Goal: Information Seeking & Learning: Compare options

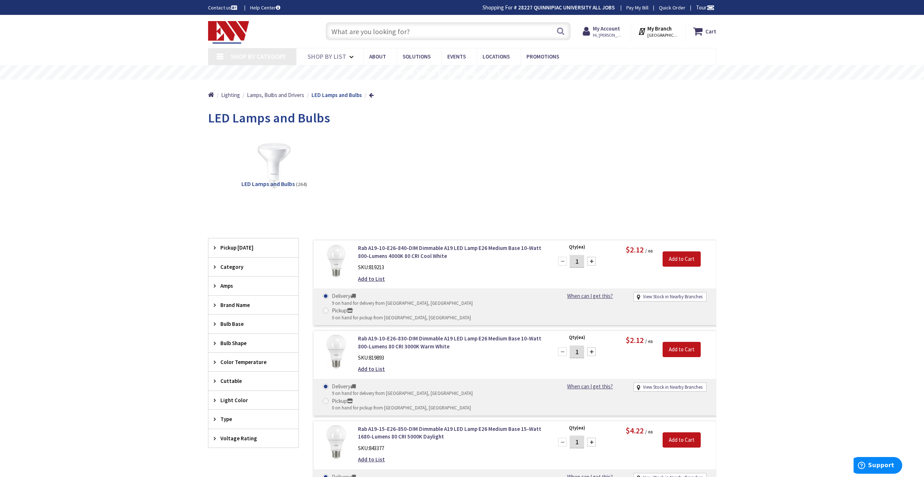
click at [218, 57] on link "Shop By Category" at bounding box center [252, 56] width 88 height 17
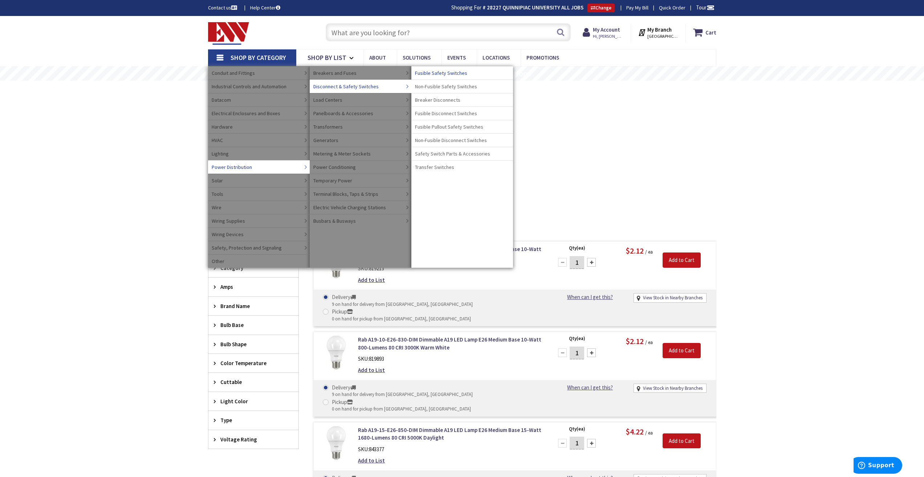
click at [431, 72] on span "Fusible Safety Switches" at bounding box center [441, 72] width 52 height 7
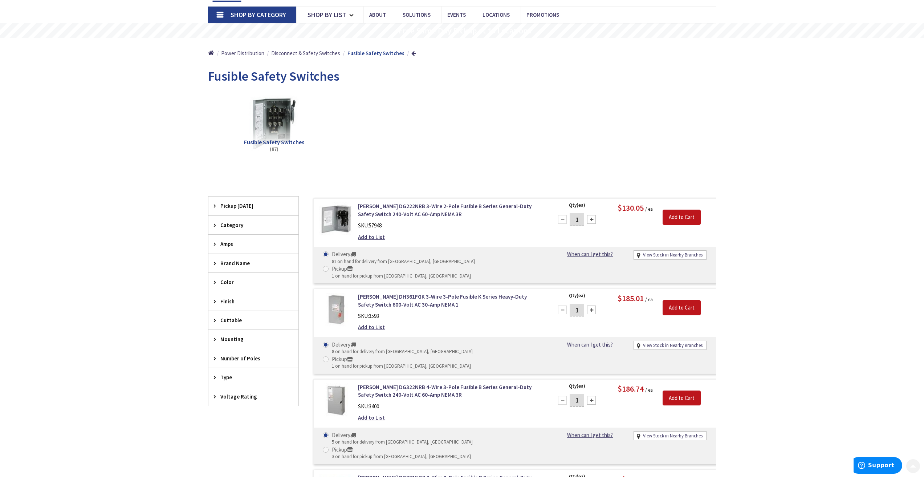
scroll to position [73, 0]
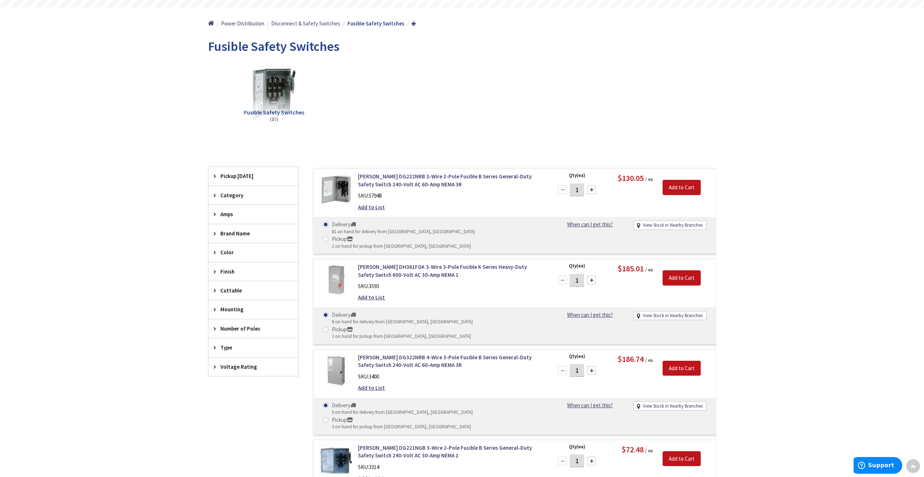
click at [231, 365] on span "Voltage Rating" at bounding box center [249, 367] width 59 height 8
click at [235, 404] on span "600 Volt AC" at bounding box center [253, 405] width 90 height 12
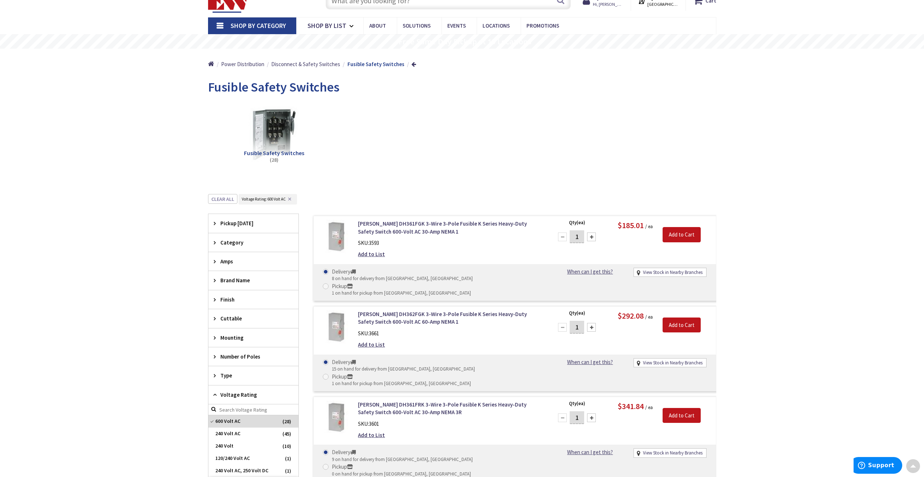
scroll to position [0, 0]
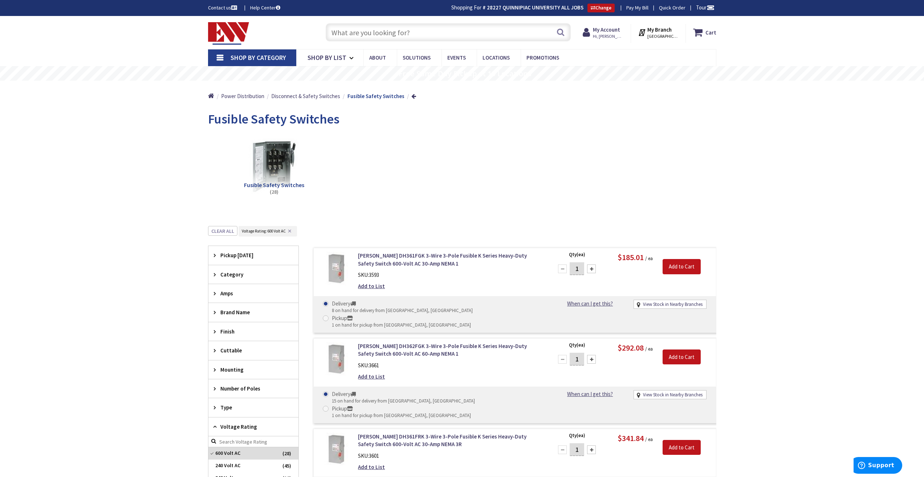
click at [395, 32] on input "text" at bounding box center [448, 32] width 245 height 18
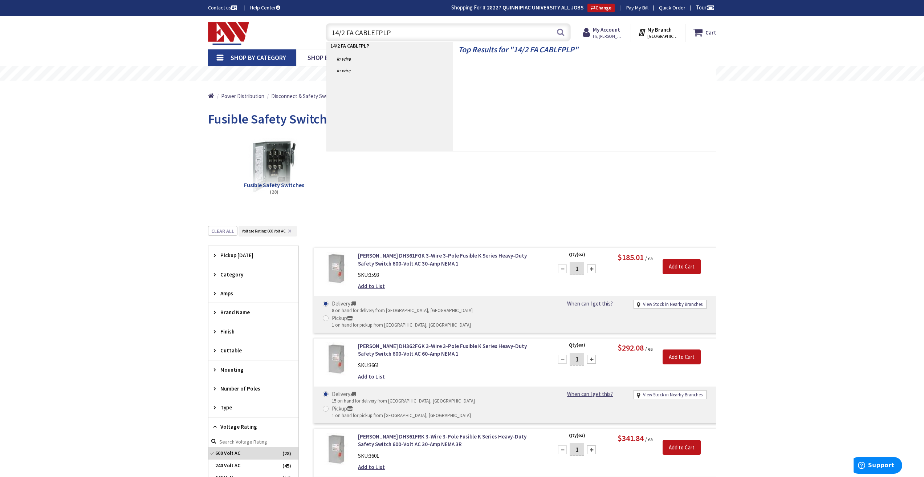
type input "14/2 FA CABLE FPLP"
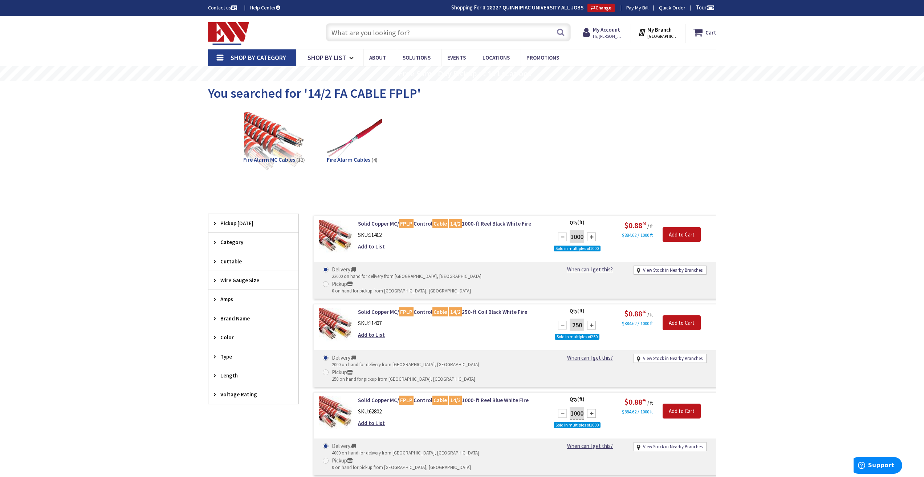
click at [224, 353] on span "Type" at bounding box center [249, 357] width 59 height 8
click at [244, 396] on span "Plenum Rated" at bounding box center [253, 395] width 90 height 12
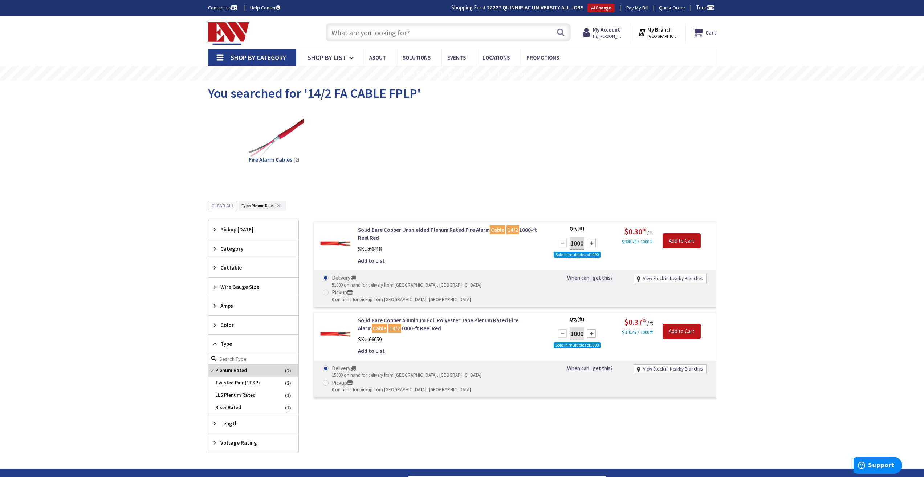
click at [359, 33] on input "text" at bounding box center [448, 32] width 245 height 18
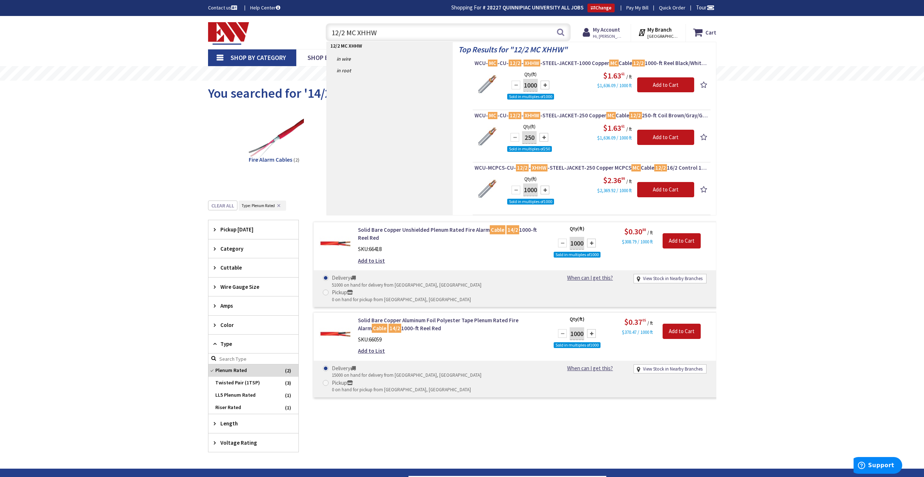
type input "12/2 MC XHHW"
click at [449, 36] on input "12/2 MC XHHW" at bounding box center [448, 32] width 245 height 18
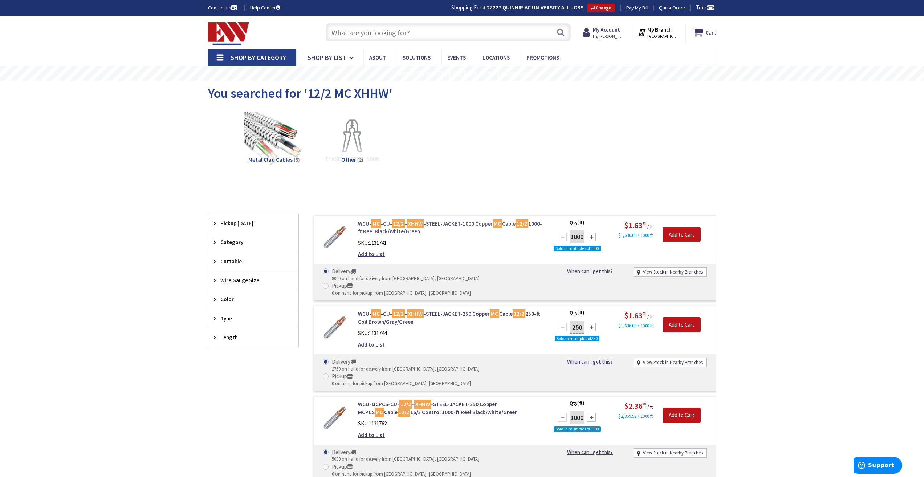
click at [407, 224] on mark "XHHW" at bounding box center [415, 223] width 17 height 9
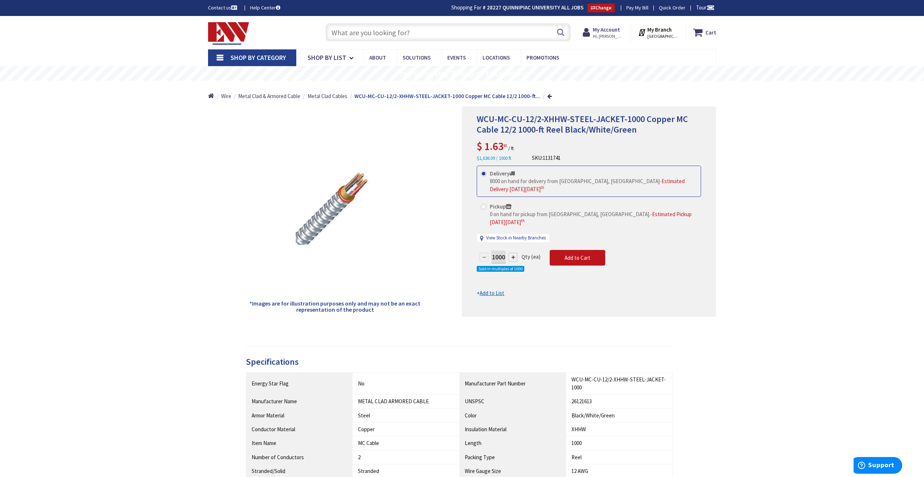
click at [353, 33] on input "text" at bounding box center [448, 32] width 245 height 18
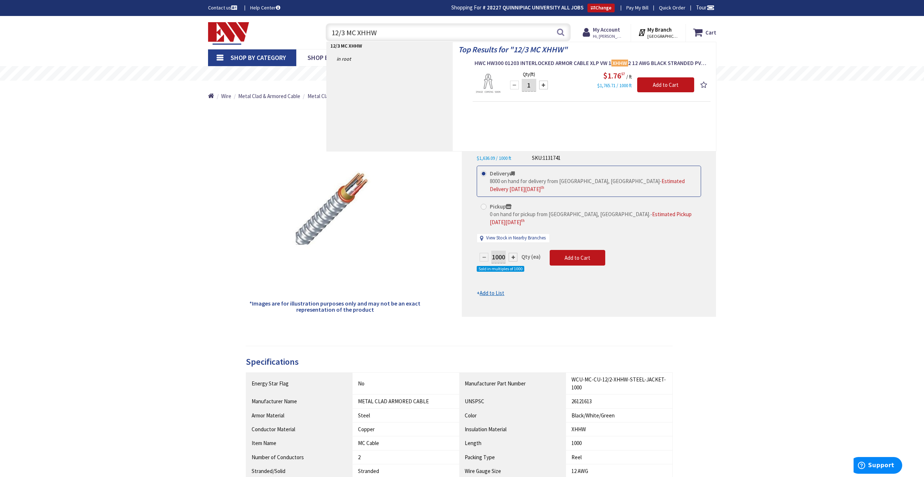
click at [357, 33] on input "12/3 MC XHHW" at bounding box center [448, 32] width 245 height 18
type input "12/3 XHHW"
click at [223, 61] on link "Shop By Category" at bounding box center [252, 57] width 88 height 17
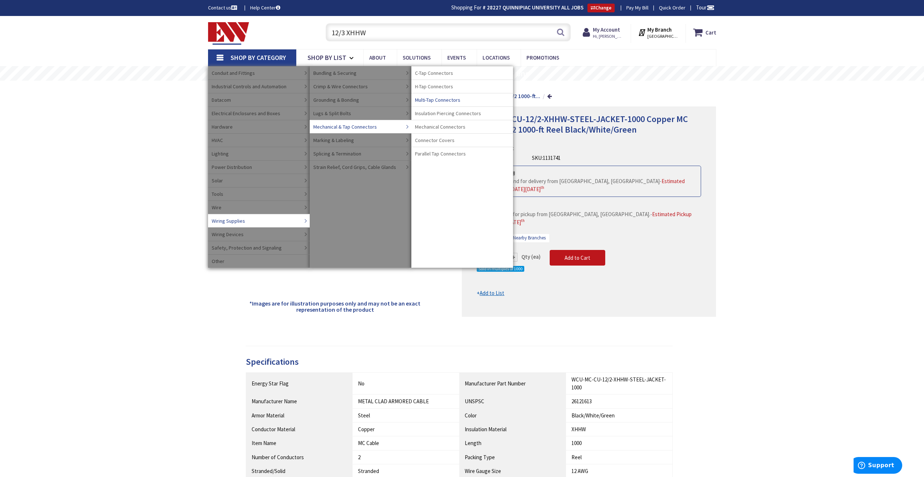
click at [427, 99] on span "Multi-Tap Connectors" at bounding box center [437, 99] width 45 height 7
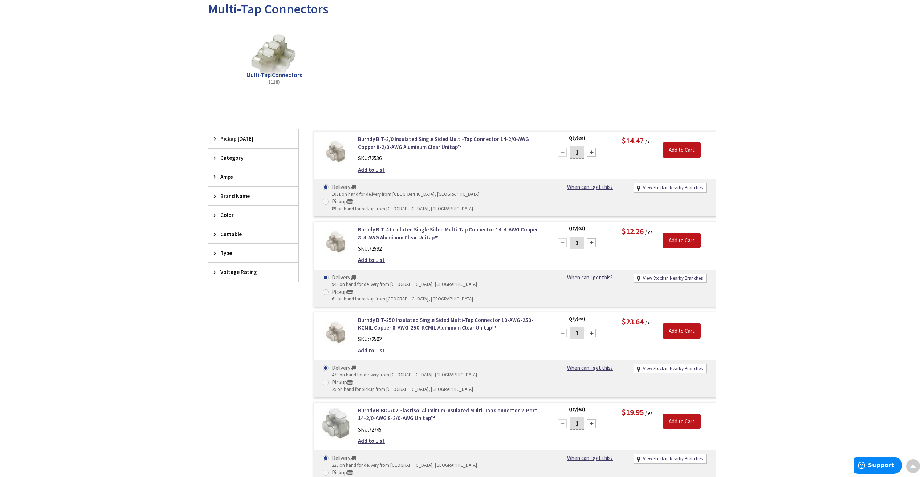
scroll to position [110, 0]
click at [240, 253] on span "Type" at bounding box center [249, 253] width 59 height 8
click at [230, 179] on span "Amps" at bounding box center [249, 177] width 59 height 8
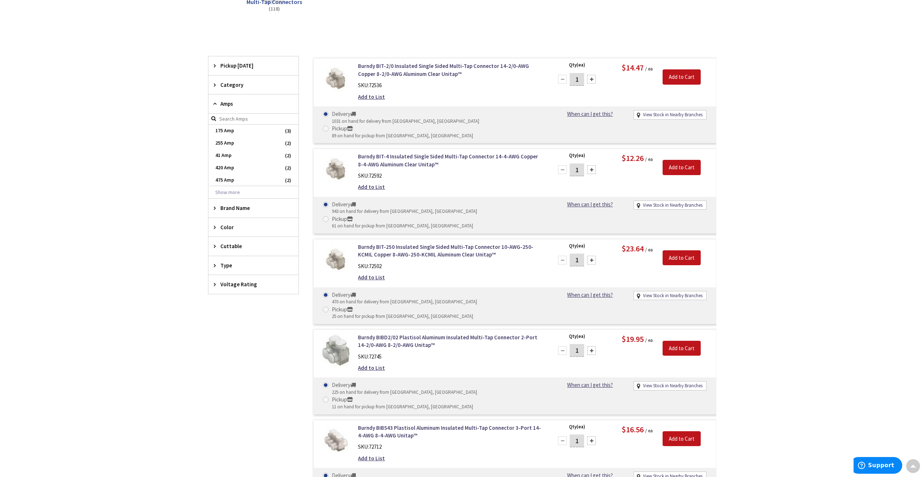
scroll to position [183, 0]
